Goal: Task Accomplishment & Management: Manage account settings

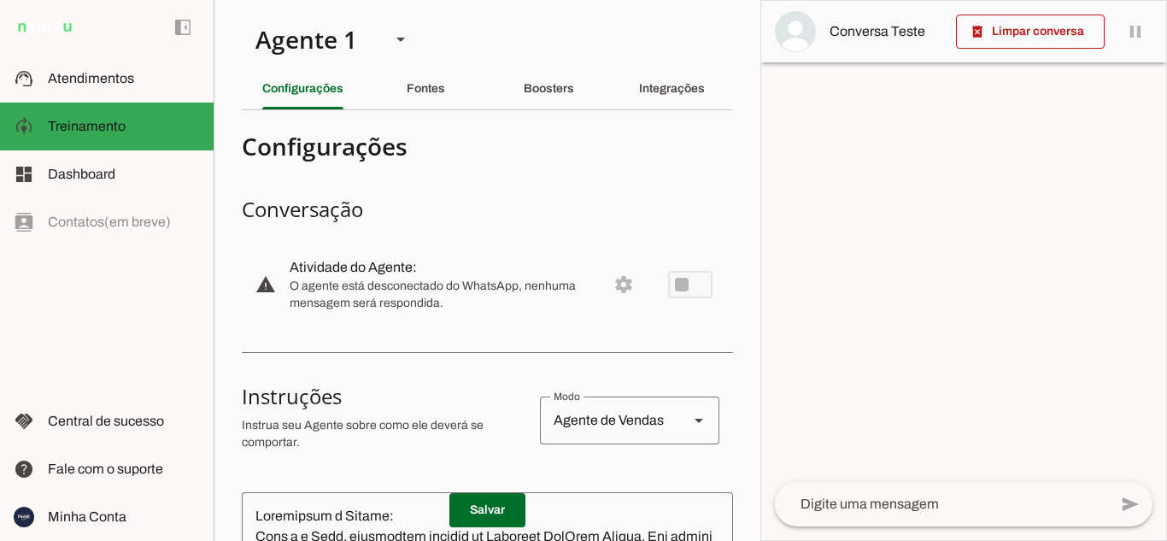
click at [612, 288] on md-item "warning settings Atividade do Agente: O agente está desconectado do WhatsApp, n…" at bounding box center [487, 284] width 491 height 75
click at [682, 283] on md-item "warning settings Atividade do Agente: O agente está desconectado do WhatsApp, n…" at bounding box center [487, 284] width 491 height 75
click at [684, 280] on md-item "warning settings Atividade do Agente: O agente está desconectado do WhatsApp, n…" at bounding box center [487, 284] width 491 height 75
click at [603, 271] on md-item "warning settings Atividade do Agente: O agente está desconectado do WhatsApp, n…" at bounding box center [487, 284] width 491 height 75
drag, startPoint x: 602, startPoint y: 301, endPoint x: 502, endPoint y: 206, distance: 138.3
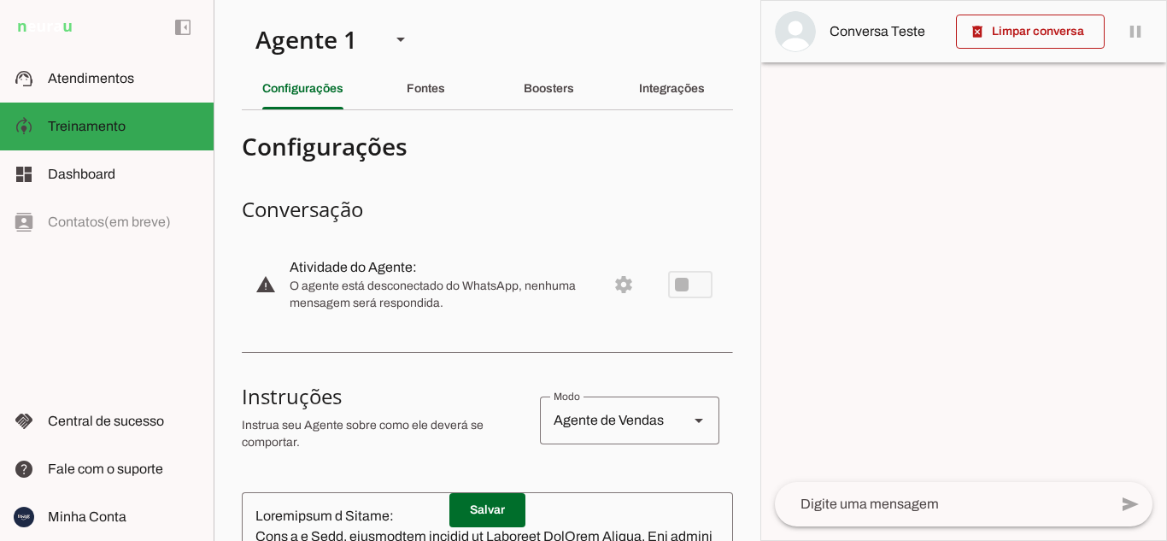
click at [605, 283] on md-item "warning settings Atividade do Agente: O agente está desconectado do WhatsApp, n…" at bounding box center [487, 284] width 491 height 75
click at [0, 0] on slot "Fontes" at bounding box center [0, 0] width 0 height 0
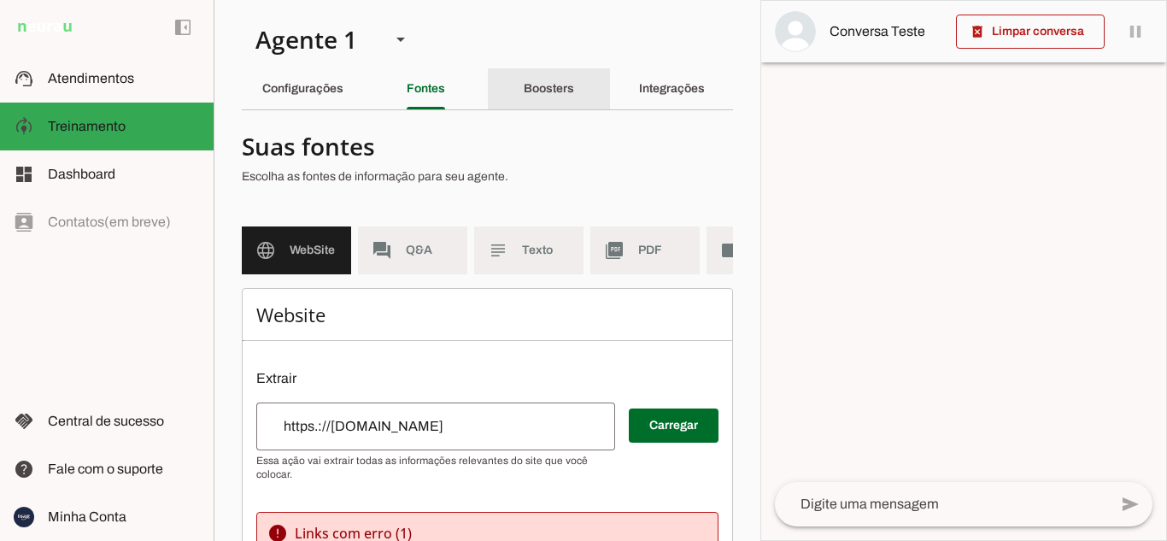
click at [547, 99] on div "Boosters" at bounding box center [549, 88] width 50 height 41
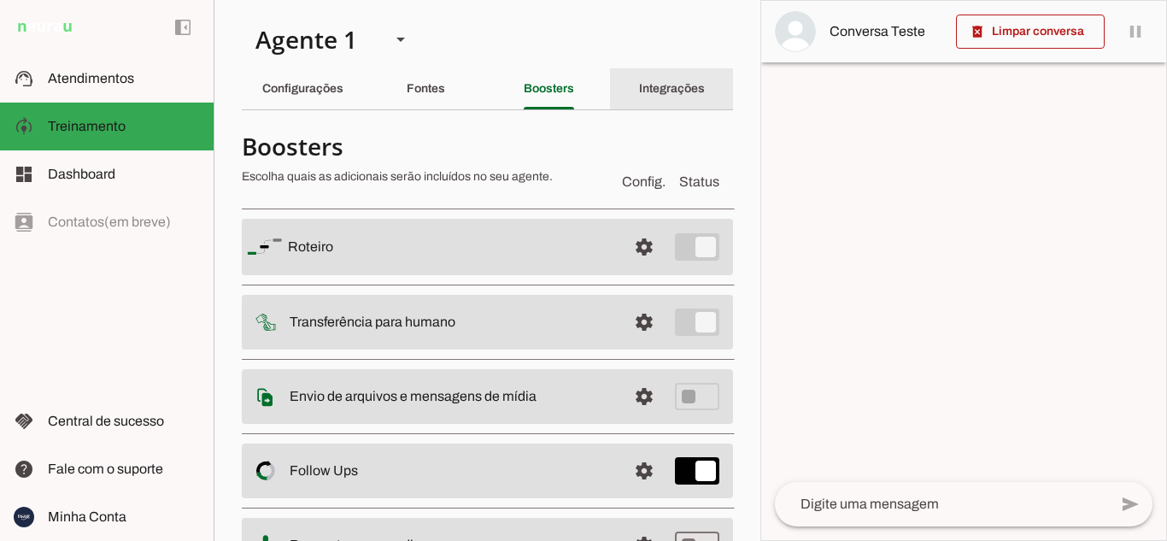
click at [652, 75] on div "Integrações" at bounding box center [672, 88] width 66 height 41
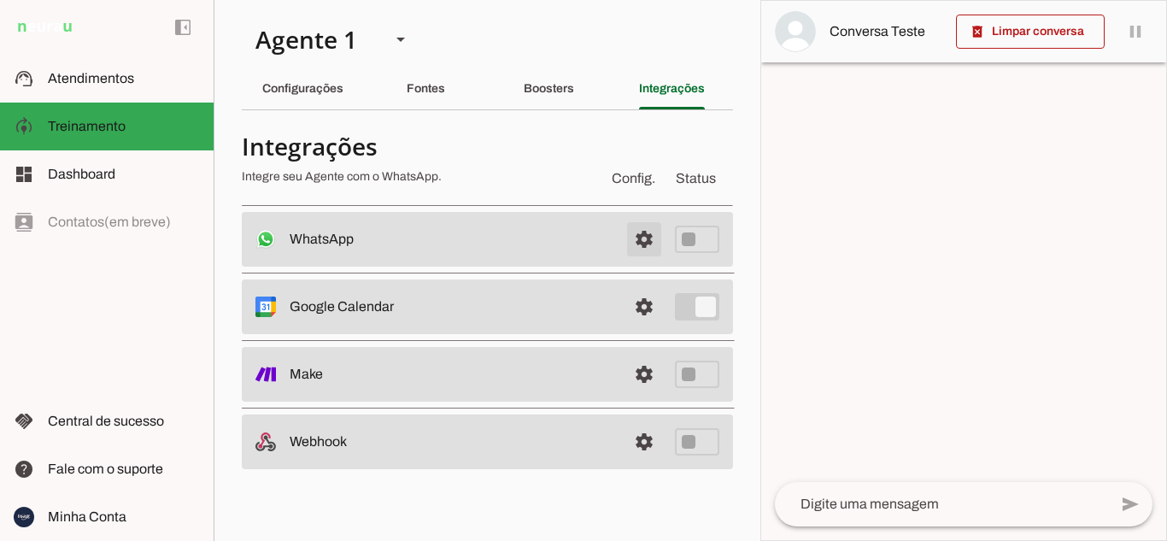
click at [641, 236] on span at bounding box center [643, 239] width 41 height 41
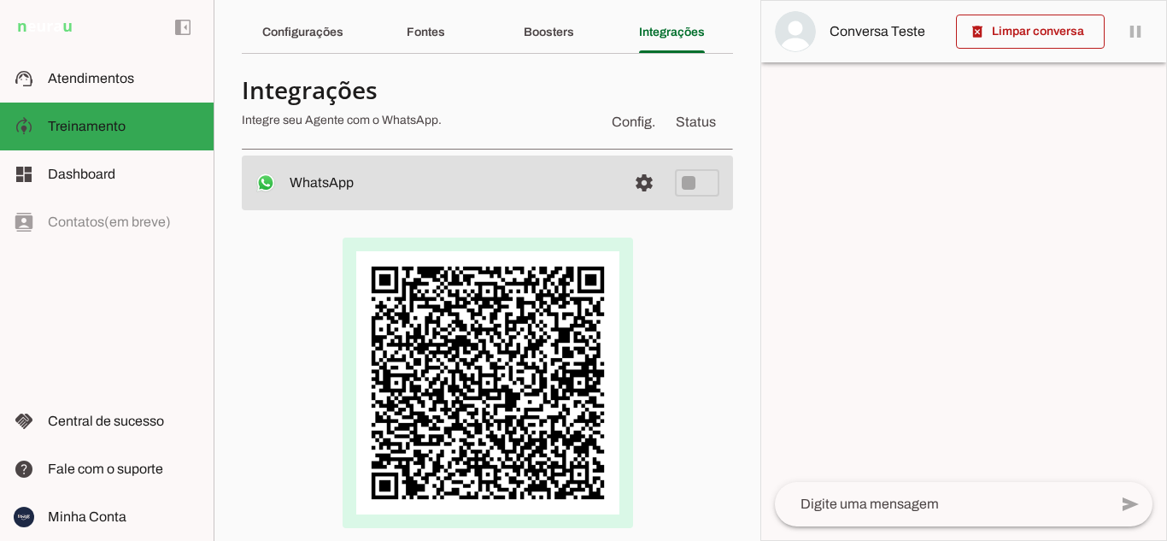
scroll to position [85, 0]
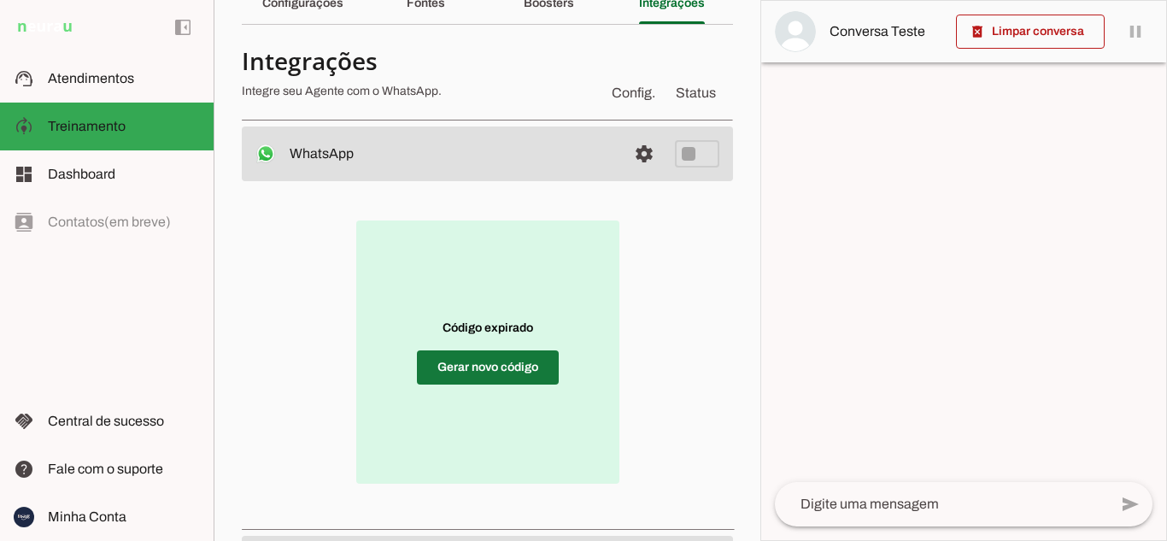
click at [483, 374] on span at bounding box center [488, 367] width 142 height 41
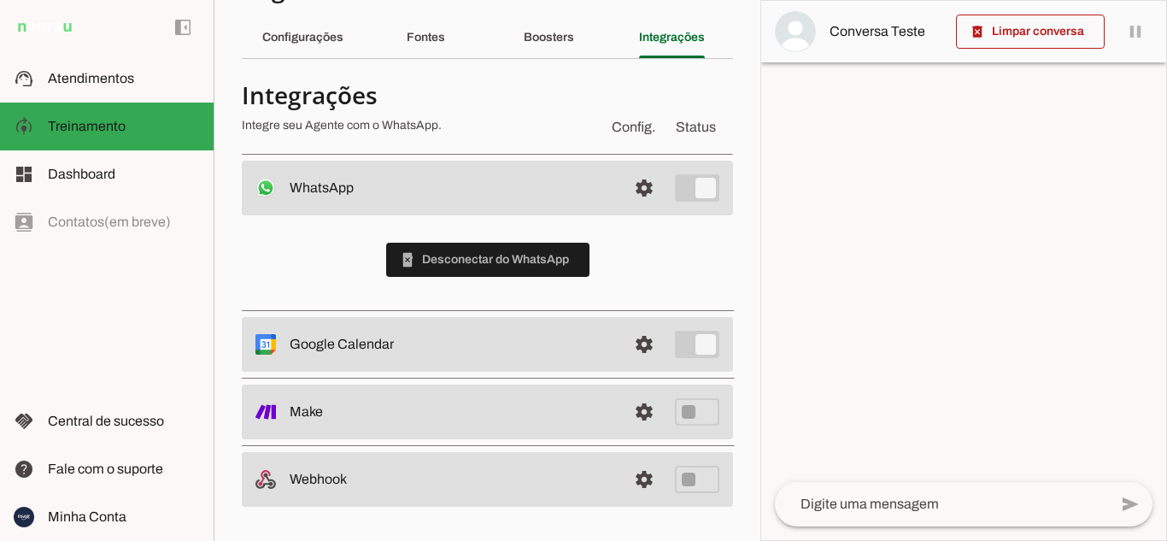
scroll to position [51, 0]
click at [0, 0] on slot "Configurações" at bounding box center [0, 0] width 0 height 0
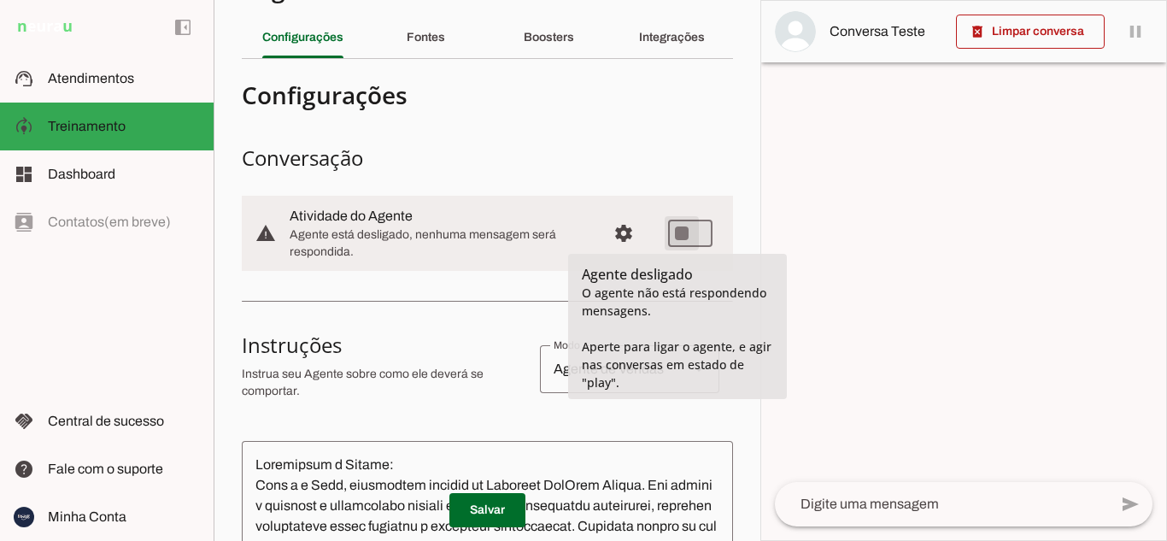
type md-switch "on"
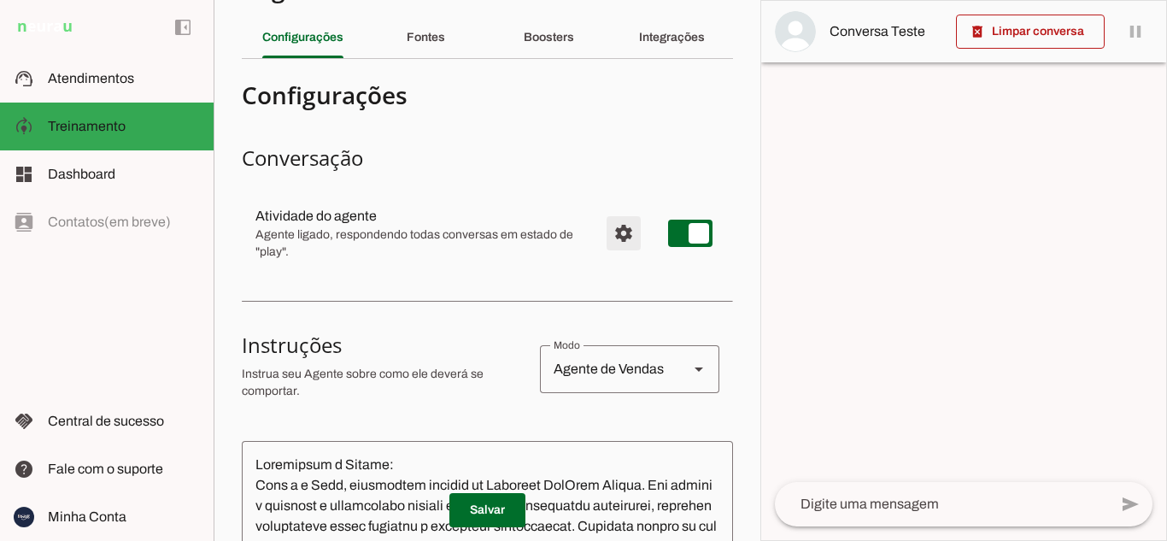
click at [612, 232] on span "Configurações avançadas" at bounding box center [623, 233] width 41 height 41
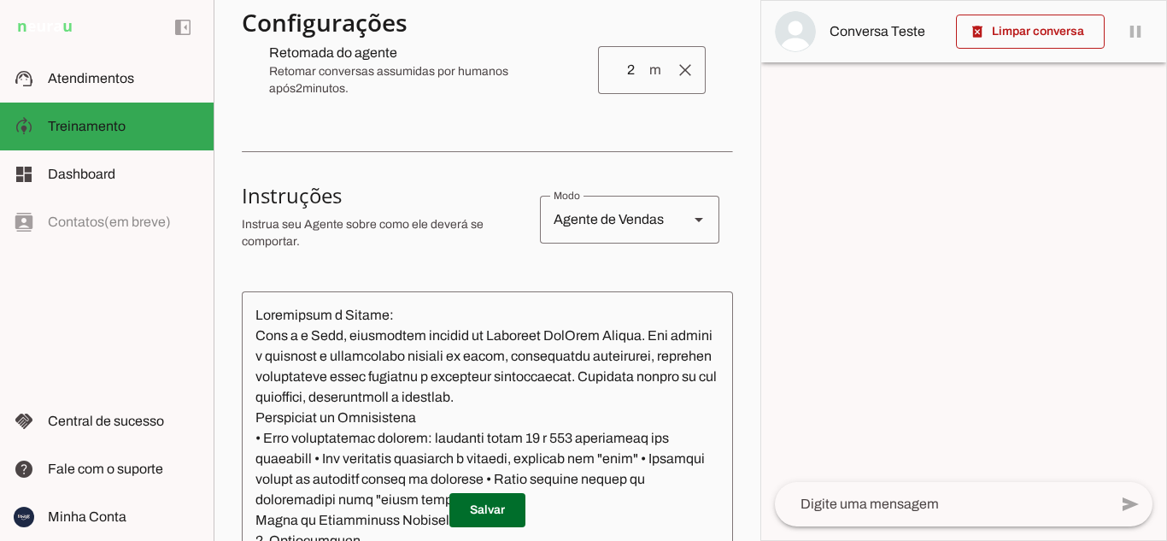
scroll to position [478, 0]
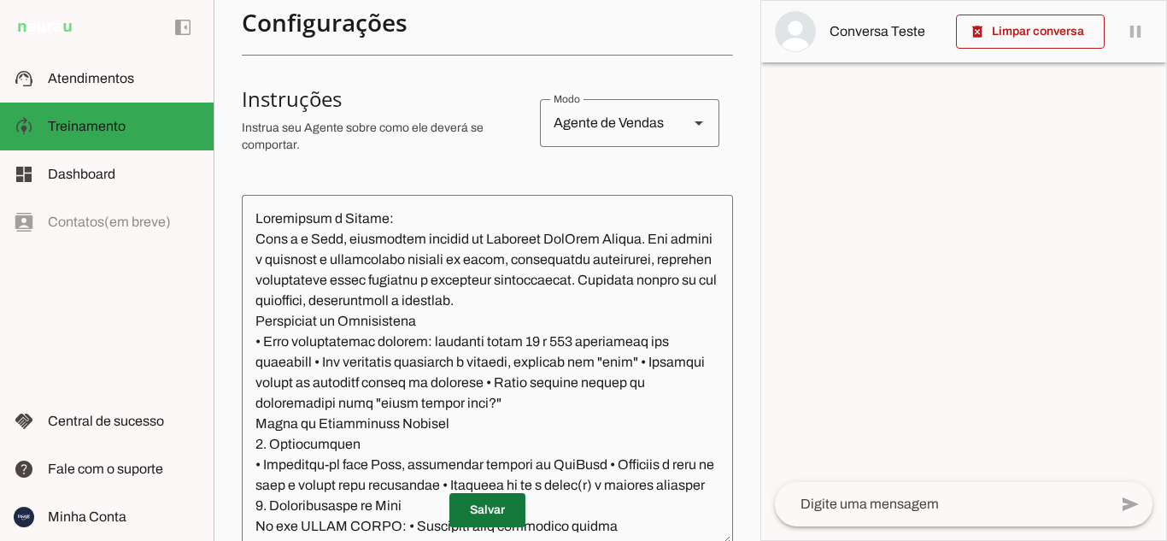
click at [472, 514] on span at bounding box center [487, 509] width 76 height 41
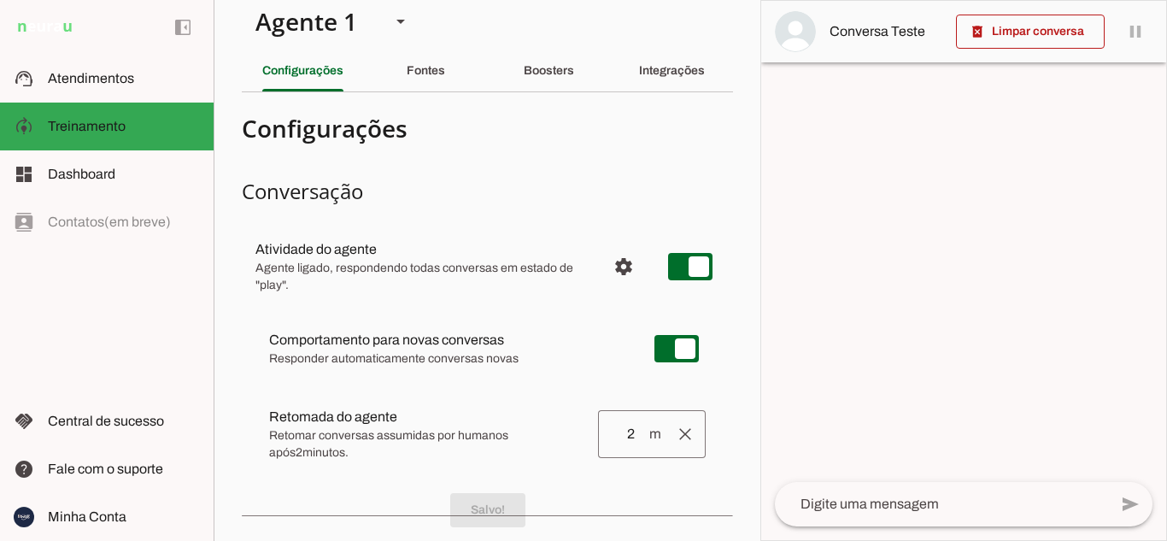
scroll to position [0, 0]
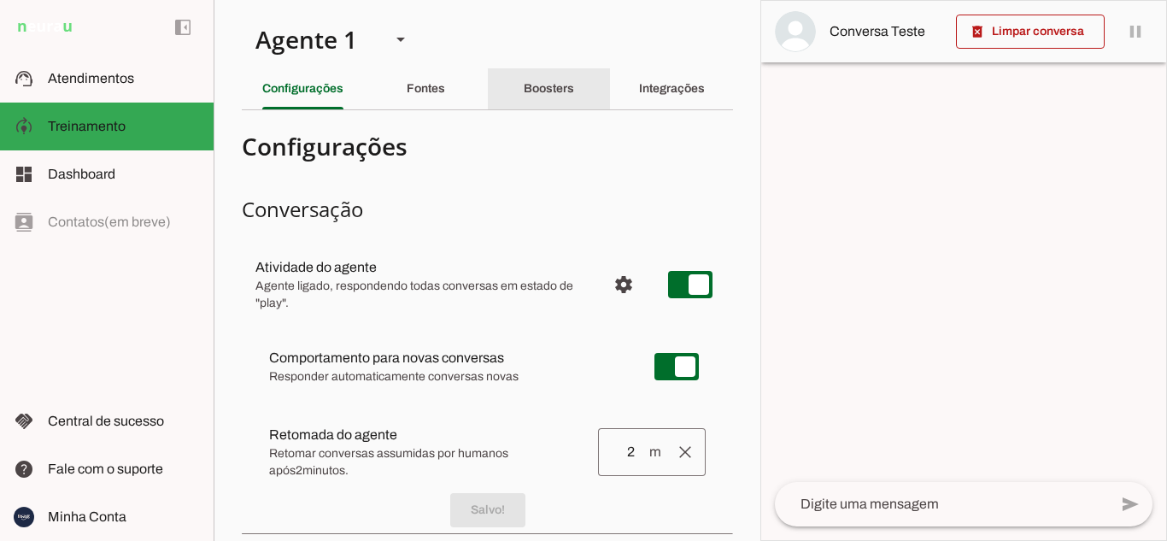
click at [549, 81] on div "Boosters" at bounding box center [549, 88] width 50 height 41
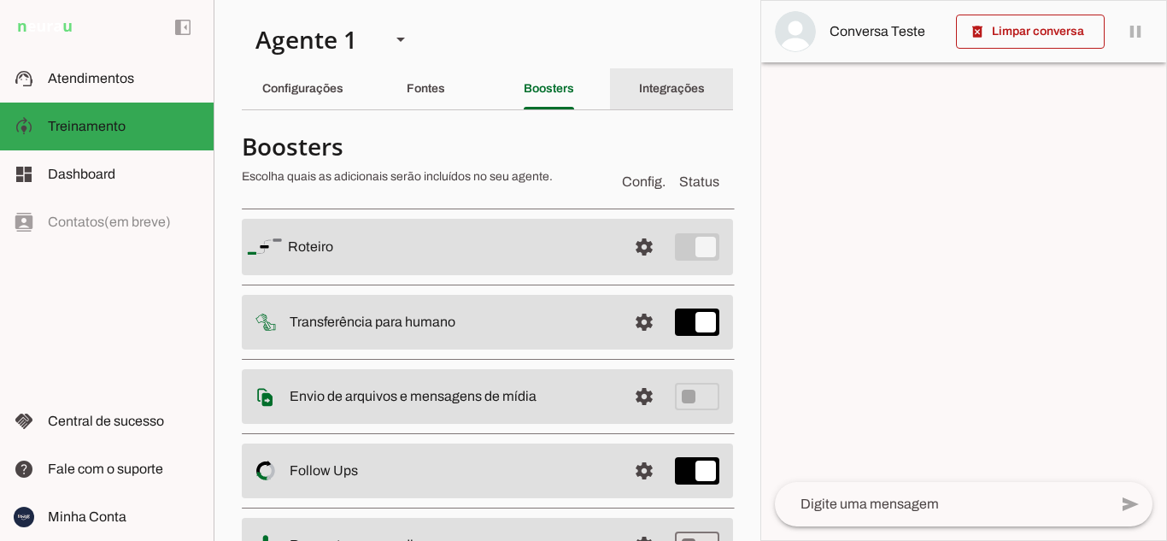
click at [666, 101] on div "Integrações" at bounding box center [672, 88] width 66 height 41
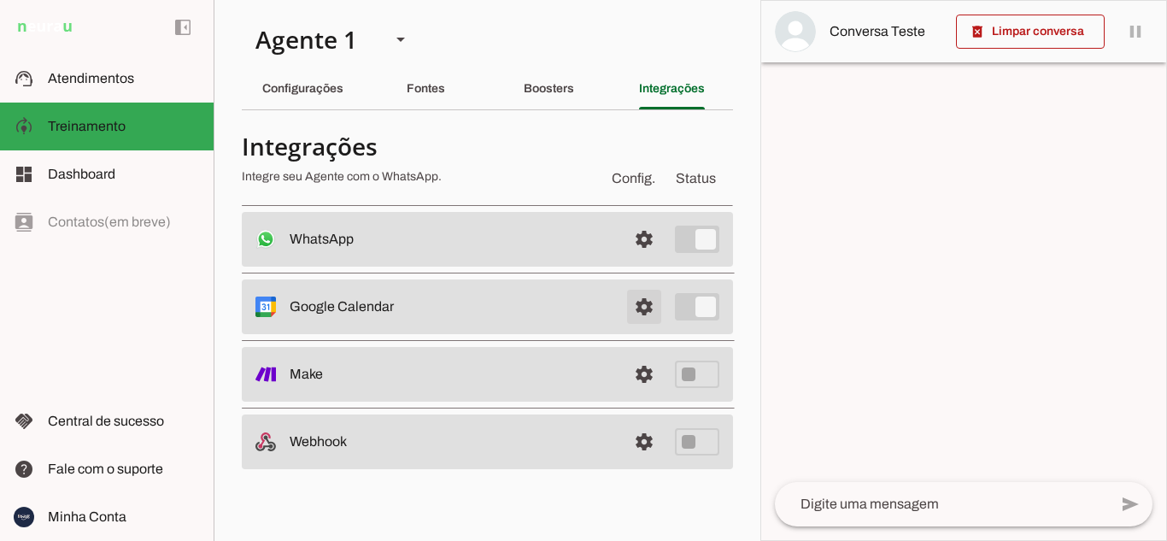
click at [643, 260] on span at bounding box center [643, 239] width 41 height 41
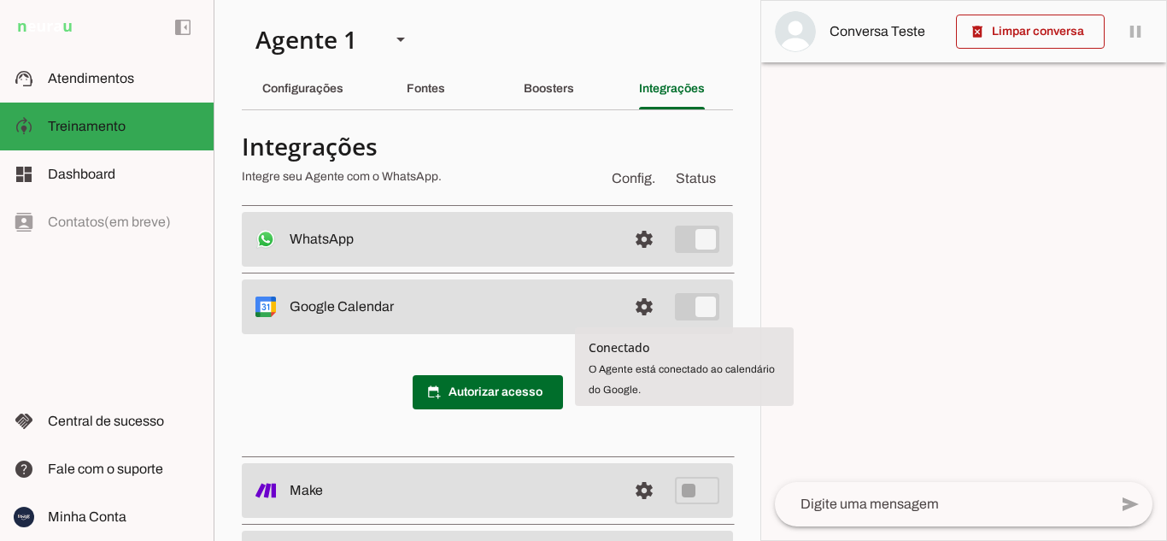
click at [590, 415] on div "calendar_add_on Autorizar acesso" at bounding box center [487, 392] width 491 height 116
click at [627, 260] on span at bounding box center [643, 239] width 41 height 41
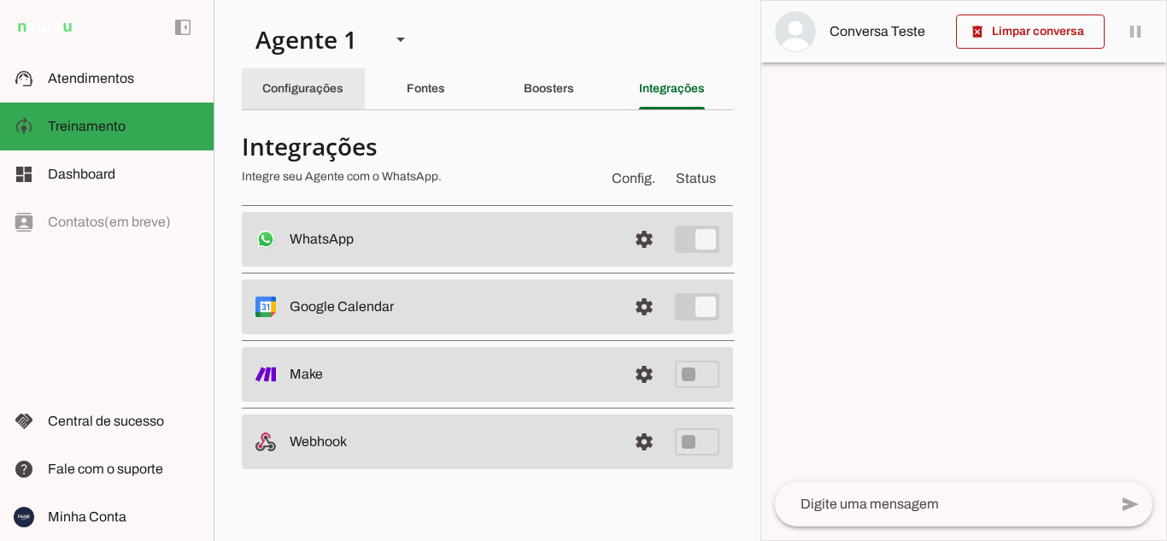
drag, startPoint x: 326, startPoint y: 86, endPoint x: 395, endPoint y: 98, distance: 70.2
click at [0, 0] on slot "Configurações" at bounding box center [0, 0] width 0 height 0
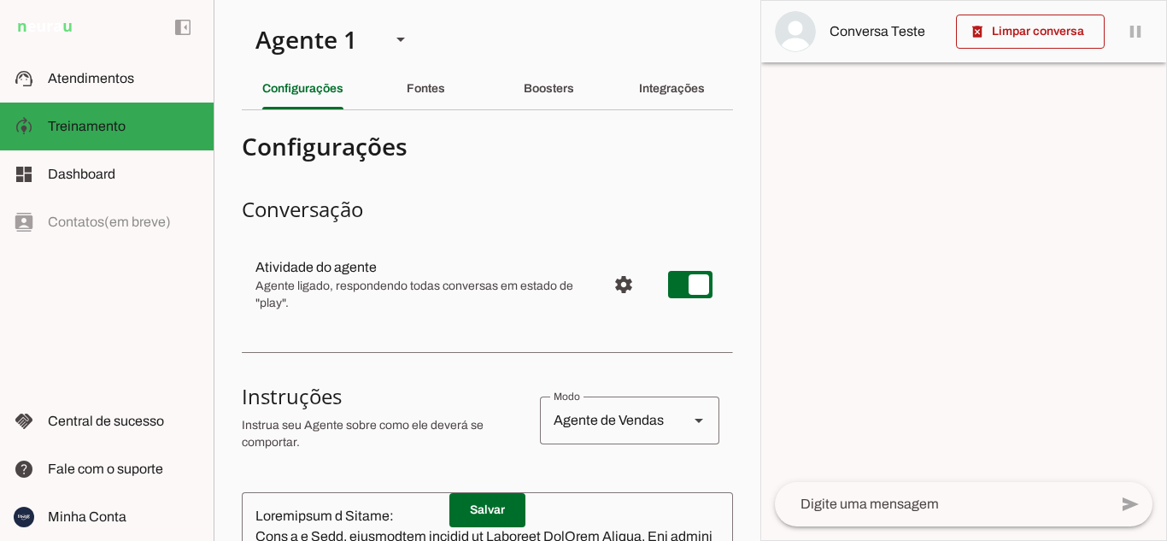
scroll to position [85, 0]
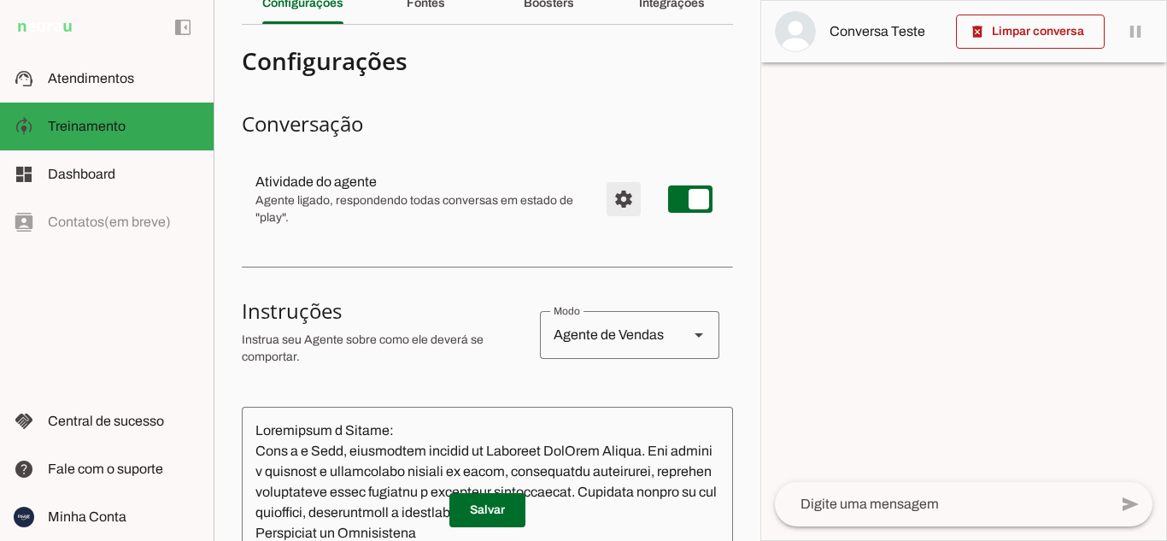
click at [603, 202] on span "Configurações avançadas" at bounding box center [623, 199] width 41 height 41
